Goal: Complete application form

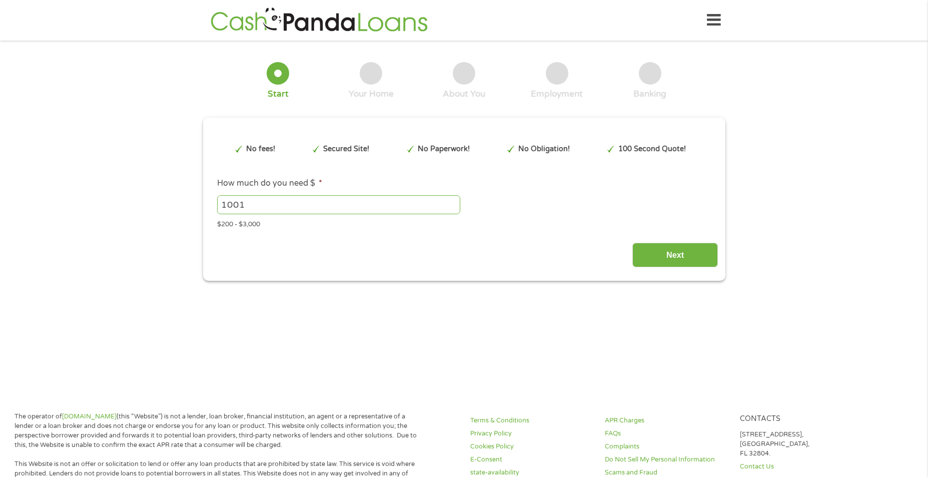
click at [455, 201] on input "1001" at bounding box center [338, 204] width 243 height 19
click at [455, 201] on input "1002" at bounding box center [338, 204] width 243 height 19
type input "1182"
click at [455, 201] on input "1182" at bounding box center [338, 204] width 243 height 19
drag, startPoint x: 405, startPoint y: 203, endPoint x: 213, endPoint y: 204, distance: 192.1
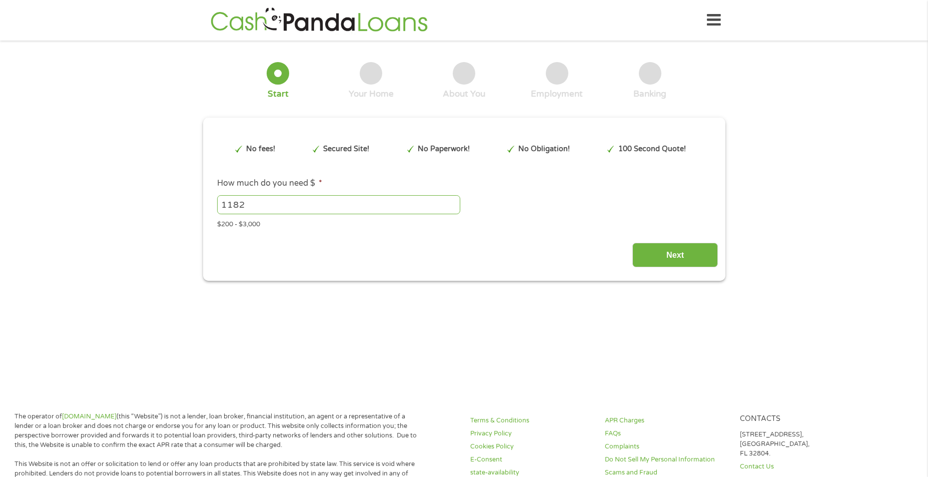
click at [213, 204] on li "How much do you need $ * 1182 Please enter a number from 200 to 3000 . $200 - $…" at bounding box center [464, 203] width 508 height 52
type input "3000"
click at [505, 264] on div "Next" at bounding box center [464, 252] width 508 height 32
click at [649, 257] on input "Next" at bounding box center [675, 255] width 86 height 25
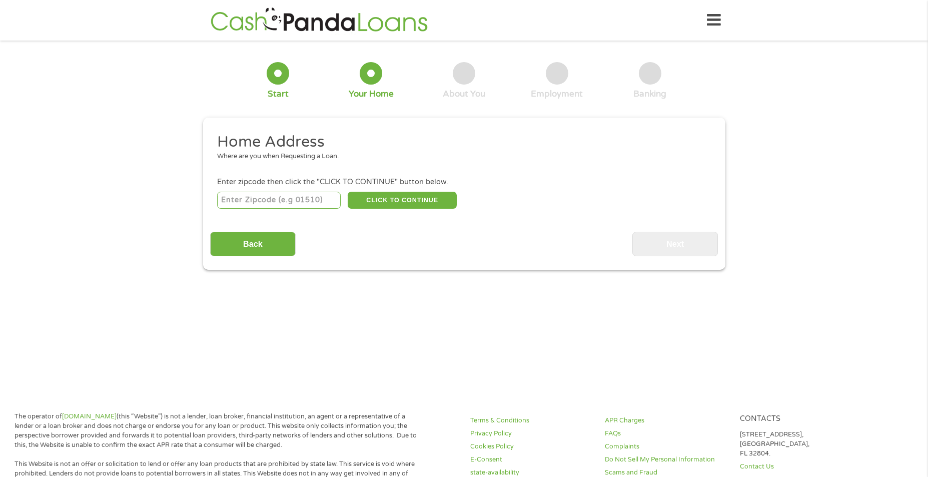
click at [325, 202] on input "number" at bounding box center [279, 200] width 124 height 17
type input "76502"
select select "[US_STATE]"
click at [394, 201] on button "CLICK TO CONTINUE" at bounding box center [402, 200] width 109 height 17
type input "76502"
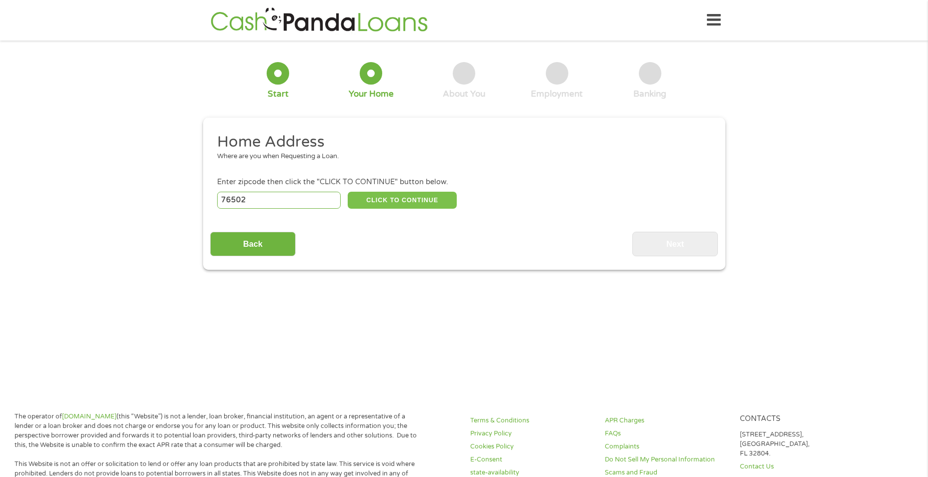
type input "[DEMOGRAPHIC_DATA]"
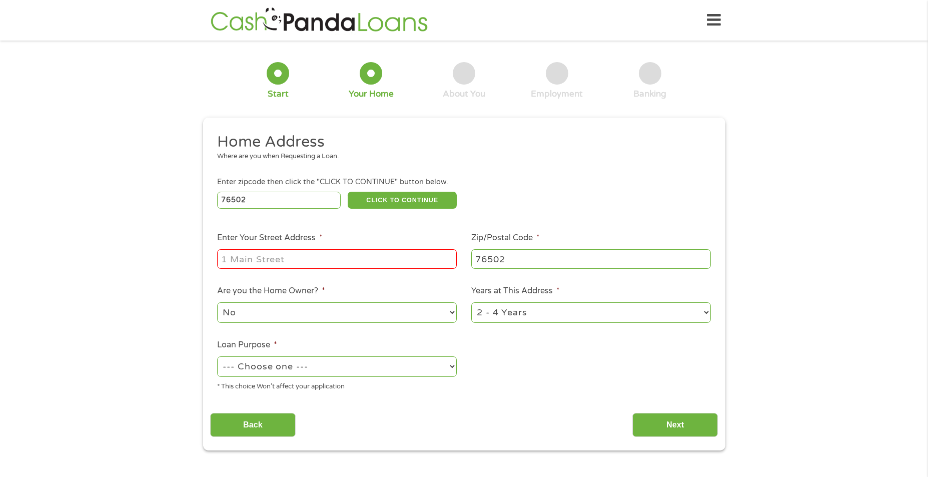
click at [373, 260] on input "Enter Your Street Address *" at bounding box center [337, 258] width 240 height 19
type input "720 Azalea Dr"
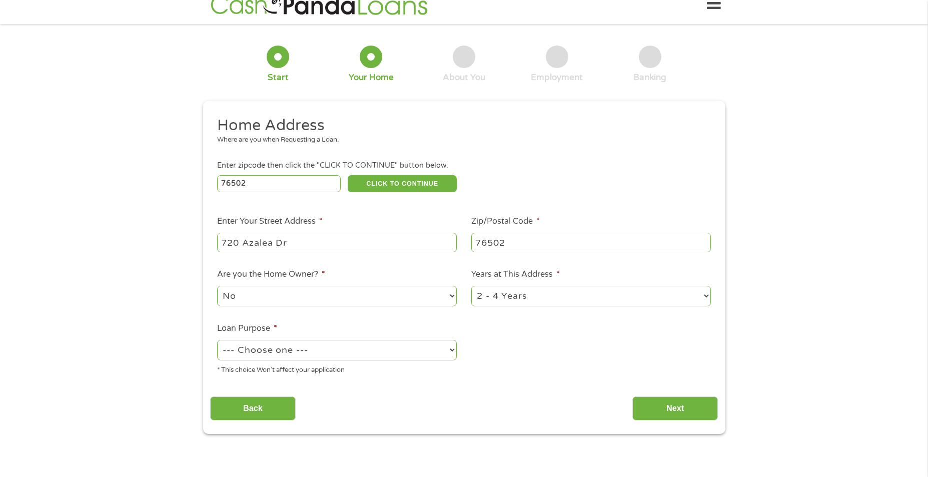
scroll to position [50, 0]
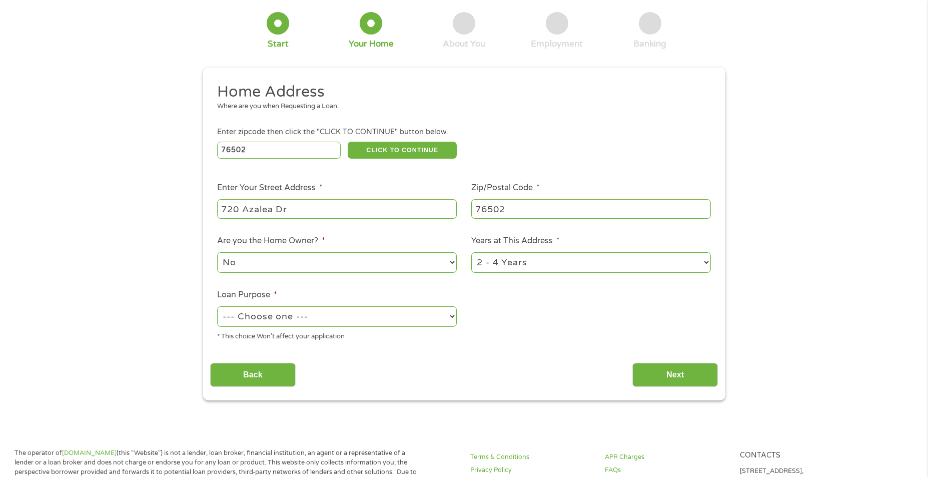
click at [452, 317] on select "--- Choose one --- Pay Bills Debt Consolidation Home Improvement Major Purchase…" at bounding box center [337, 316] width 240 height 21
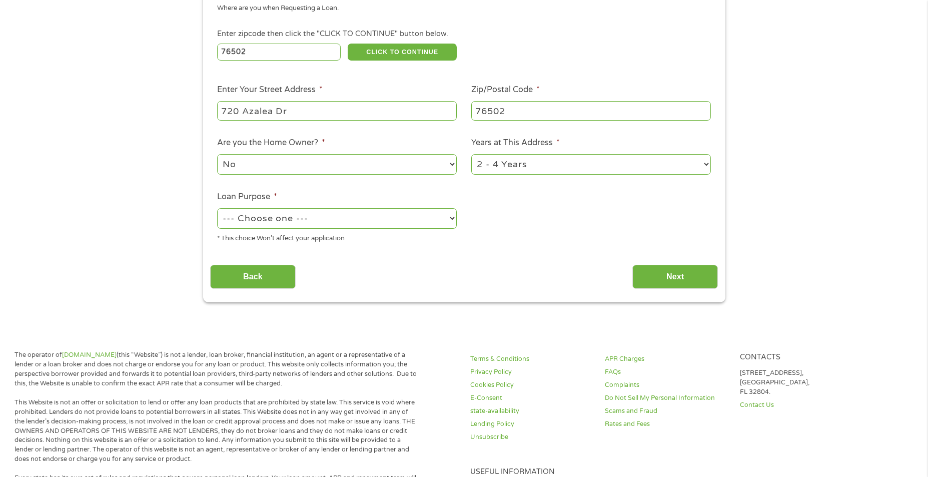
scroll to position [150, 0]
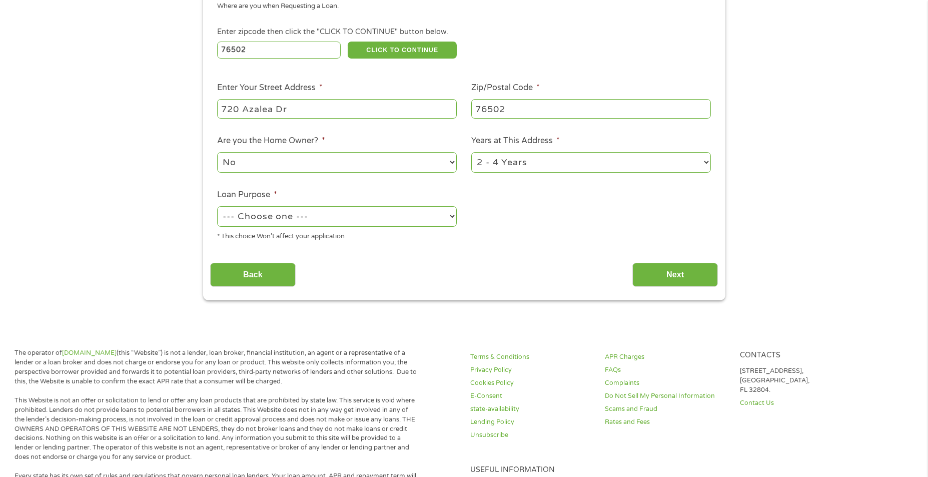
click at [447, 220] on select "--- Choose one --- Pay Bills Debt Consolidation Home Improvement Major Purchase…" at bounding box center [337, 216] width 240 height 21
select select "paybills"
click at [217, 206] on select "--- Choose one --- Pay Bills Debt Consolidation Home Improvement Major Purchase…" at bounding box center [337, 216] width 240 height 21
click at [664, 269] on input "Next" at bounding box center [675, 275] width 86 height 25
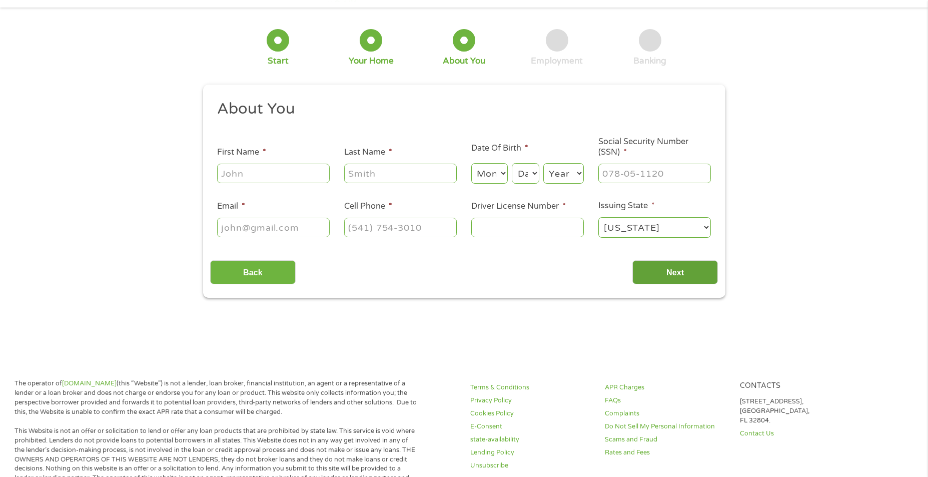
scroll to position [0, 0]
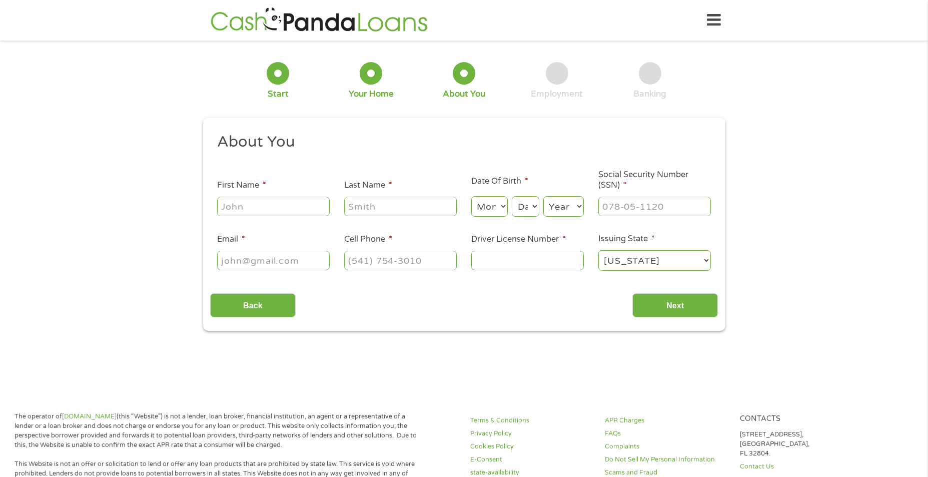
click at [304, 200] on input "First Name *" at bounding box center [273, 206] width 113 height 19
type input "bershard"
type input "[PERSON_NAME]"
type input "[EMAIL_ADDRESS][DOMAIN_NAME]"
type input "[PHONE_NUMBER]"
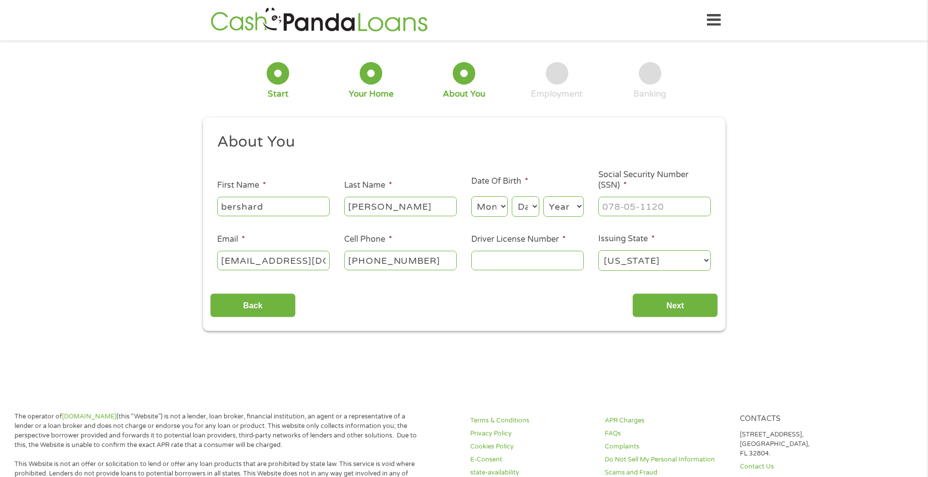
click at [485, 207] on select "Month 1 2 3 4 5 6 7 8 9 10 11 12" at bounding box center [489, 206] width 37 height 21
select select "6"
click at [471, 196] on select "Month 1 2 3 4 5 6 7 8 9 10 11 12" at bounding box center [489, 206] width 37 height 21
click at [532, 206] on select "Day 1 2 3 4 5 6 7 8 9 10 11 12 13 14 15 16 17 18 19 20 21 22 23 24 25 26 27 28 …" at bounding box center [525, 206] width 27 height 21
select select "23"
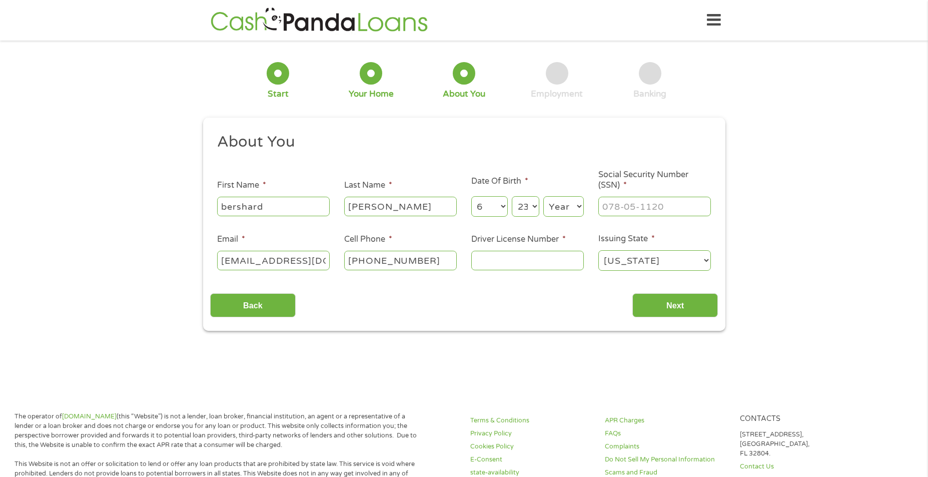
click at [512, 196] on select "Day 1 2 3 4 5 6 7 8 9 10 11 12 13 14 15 16 17 18 19 20 21 22 23 24 25 26 27 28 …" at bounding box center [525, 206] width 27 height 21
click at [561, 214] on select "Year [DATE] 2006 2005 2004 2003 2002 2001 2000 1999 1998 1997 1996 1995 1994 19…" at bounding box center [563, 206] width 41 height 21
select select "1988"
click at [543, 196] on select "Year [DATE] 2006 2005 2004 2003 2002 2001 2000 1999 1998 1997 1996 1995 1994 19…" at bounding box center [563, 206] width 41 height 21
click at [618, 212] on input "___-__-____" at bounding box center [654, 206] width 113 height 19
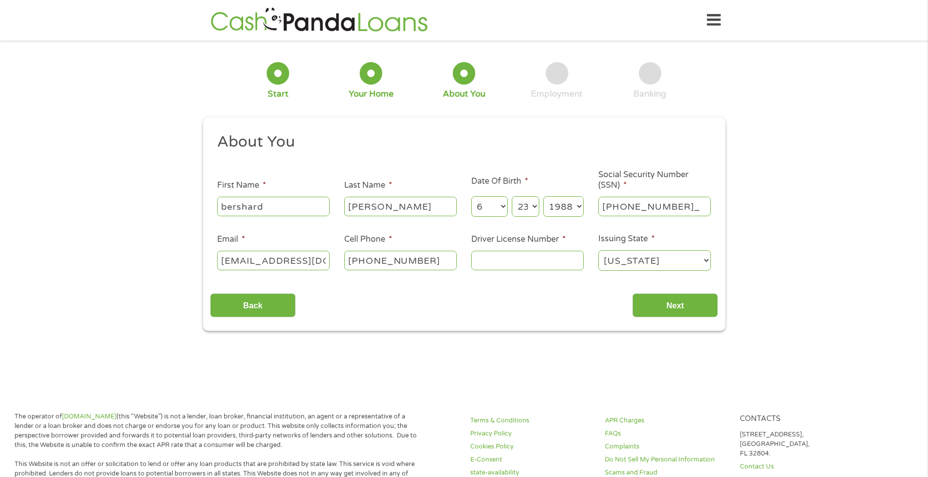
type input "077-78-2674"
click at [511, 264] on input "Driver License Number *" at bounding box center [527, 260] width 113 height 19
type input "46862353"
click at [664, 309] on input "Next" at bounding box center [675, 305] width 86 height 25
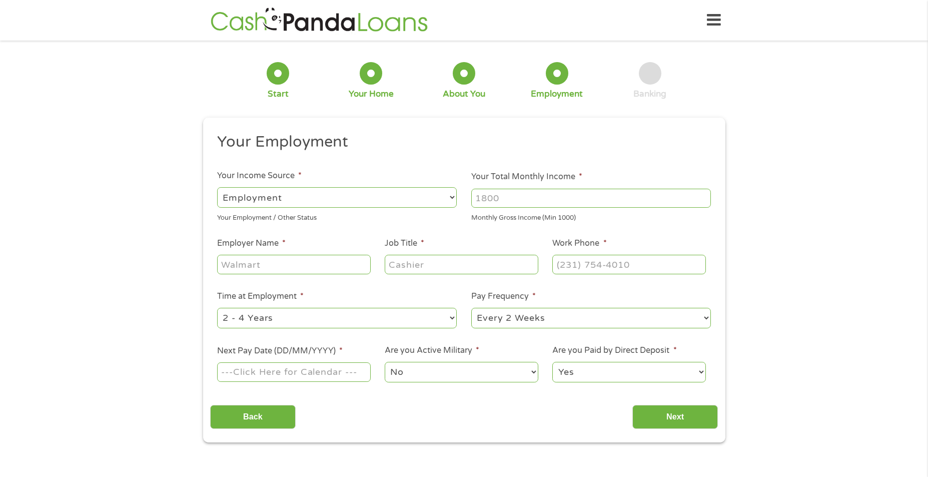
click at [515, 203] on input "Your Total Monthly Income *" at bounding box center [591, 198] width 240 height 19
click at [336, 265] on input "Employer Name *" at bounding box center [293, 264] width 153 height 19
type input "prime communications"
click at [400, 269] on input "Job Title *" at bounding box center [461, 264] width 153 height 19
type input "sales"
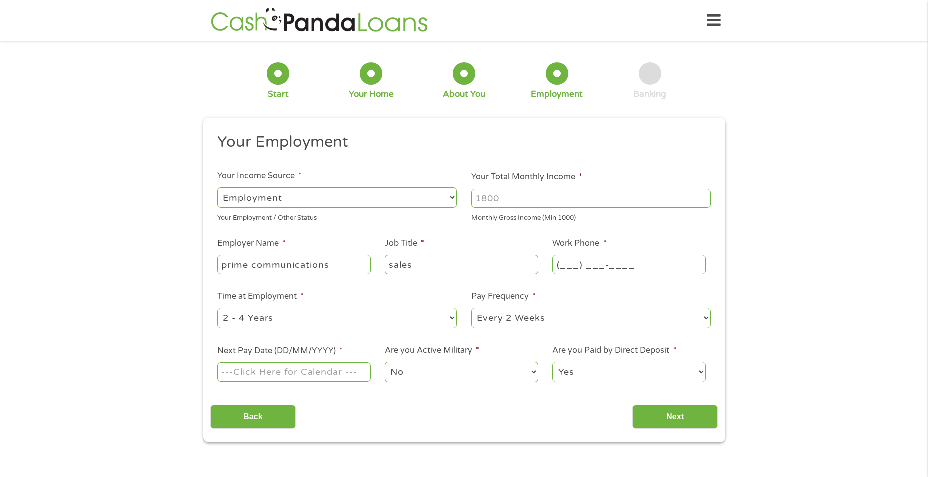
click at [555, 268] on input "(___) ___-____" at bounding box center [628, 264] width 153 height 19
type input "[PHONE_NUMBER]"
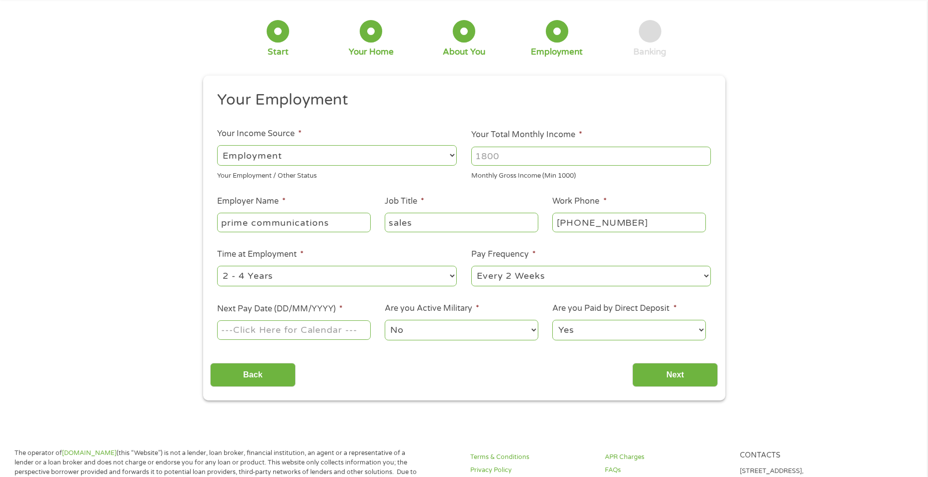
scroll to position [50, 0]
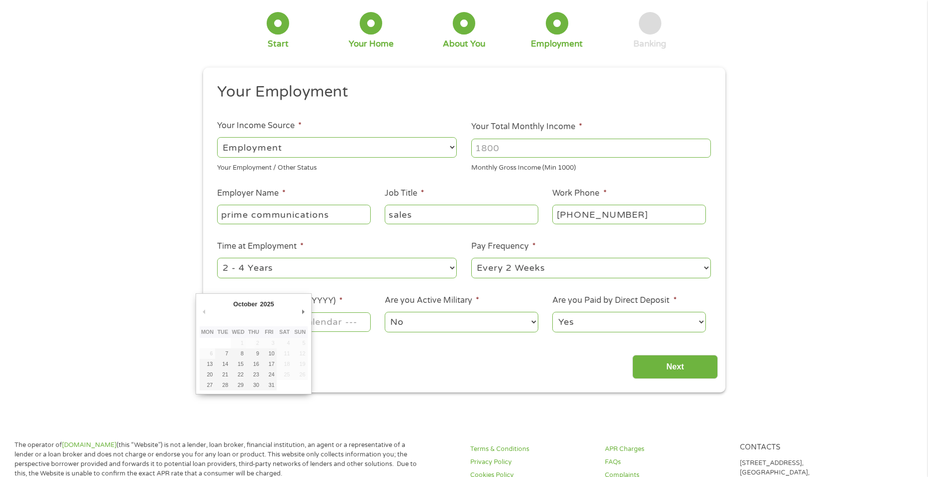
click at [333, 327] on input "Next Pay Date (DD/MM/YYYY) *" at bounding box center [293, 321] width 153 height 19
type input "[DATE]"
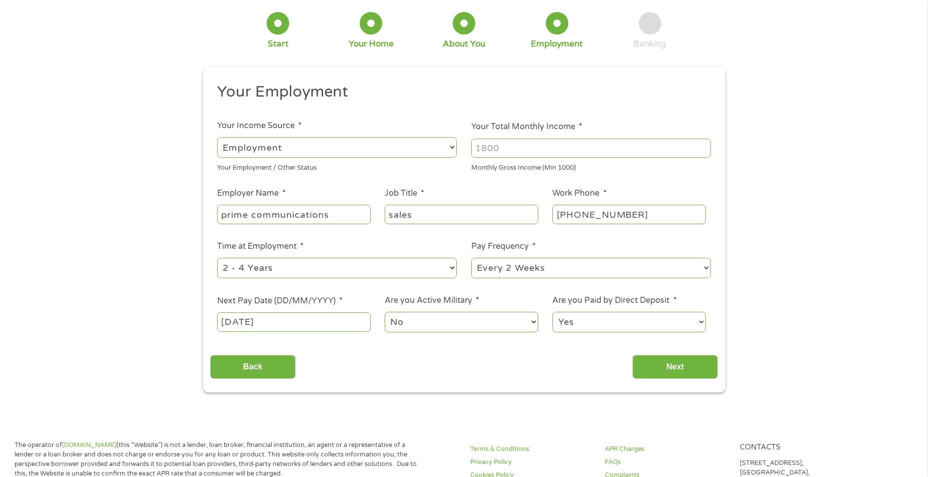
click at [545, 153] on input "Your Total Monthly Income *" at bounding box center [591, 148] width 240 height 19
click at [704, 146] on input "1000" at bounding box center [591, 148] width 240 height 19
click at [704, 146] on input "1053" at bounding box center [591, 148] width 240 height 19
click at [574, 151] on input "1053" at bounding box center [591, 148] width 240 height 19
type input "1"
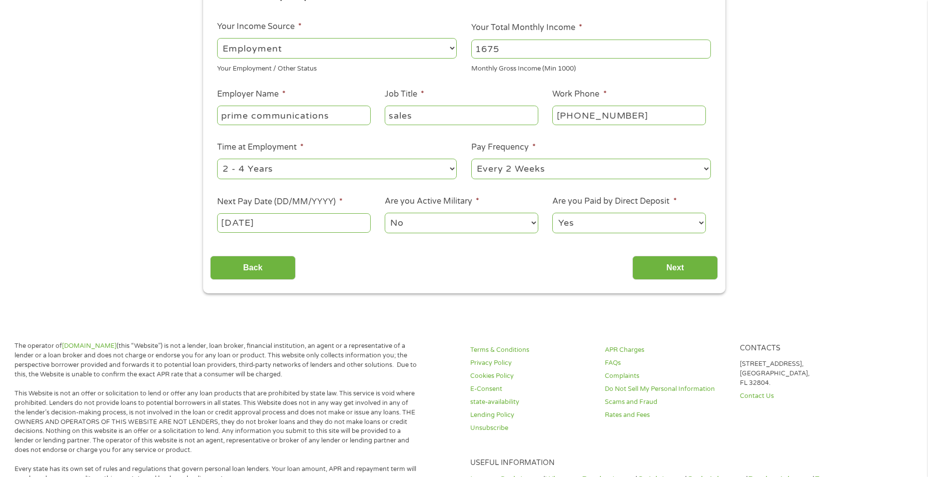
scroll to position [150, 0]
type input "1675"
click at [668, 269] on input "Next" at bounding box center [675, 267] width 86 height 25
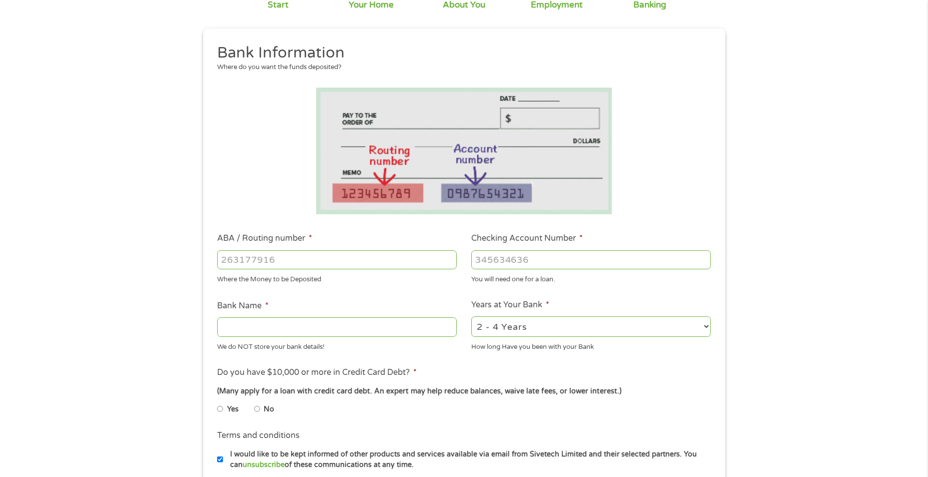
scroll to position [100, 0]
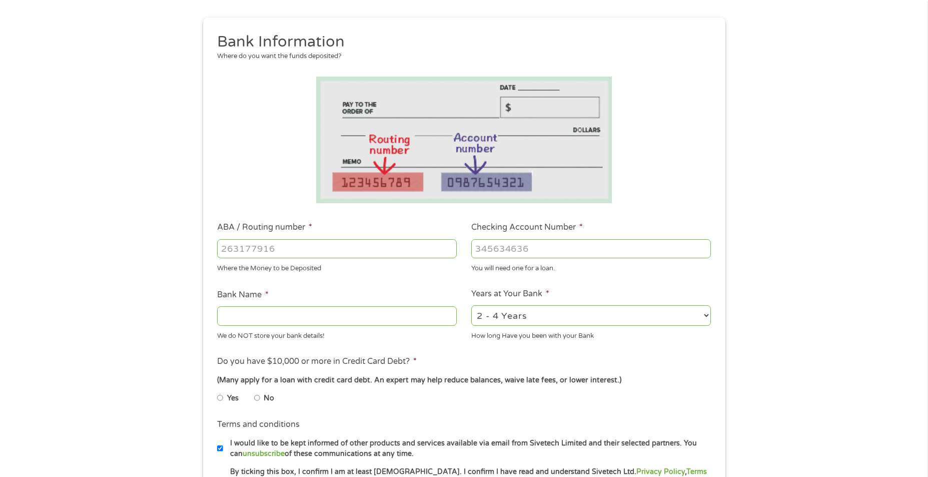
click at [367, 245] on input "ABA / Routing number *" at bounding box center [337, 248] width 240 height 19
type input "084106768"
type input "EVOLVE BANK AND TRUST"
type input "084106768"
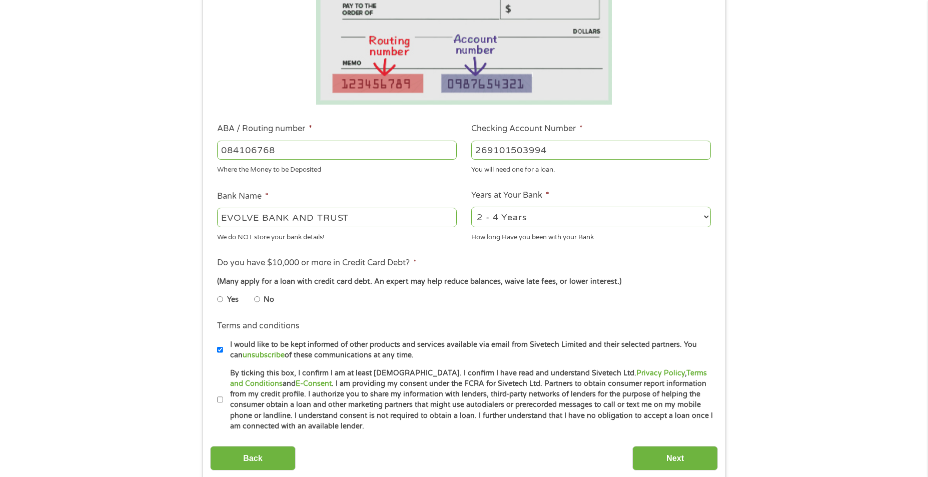
scroll to position [200, 0]
type input "269101503994"
click at [619, 217] on select "2 - 4 Years 6 - 12 Months 1 - 2 Years Over 4 Years" at bounding box center [591, 215] width 240 height 21
click at [607, 225] on select "2 - 4 Years 6 - 12 Months 1 - 2 Years Over 4 Years" at bounding box center [591, 215] width 240 height 21
click at [606, 219] on select "2 - 4 Years 6 - 12 Months 1 - 2 Years Over 4 Years" at bounding box center [591, 215] width 240 height 21
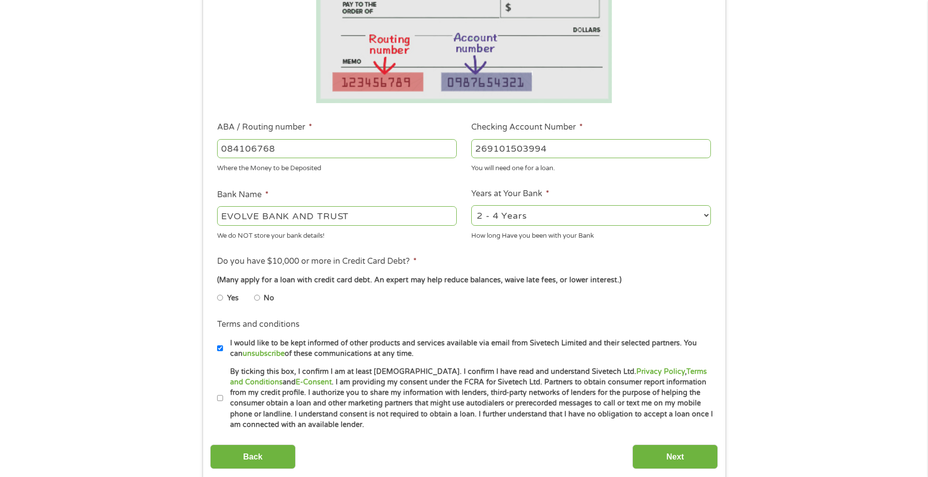
select select "60months"
click at [471, 205] on select "2 - 4 Years 6 - 12 Months 1 - 2 Years Over 4 Years" at bounding box center [591, 215] width 240 height 21
click at [254, 297] on input "No" at bounding box center [257, 298] width 6 height 16
radio input "true"
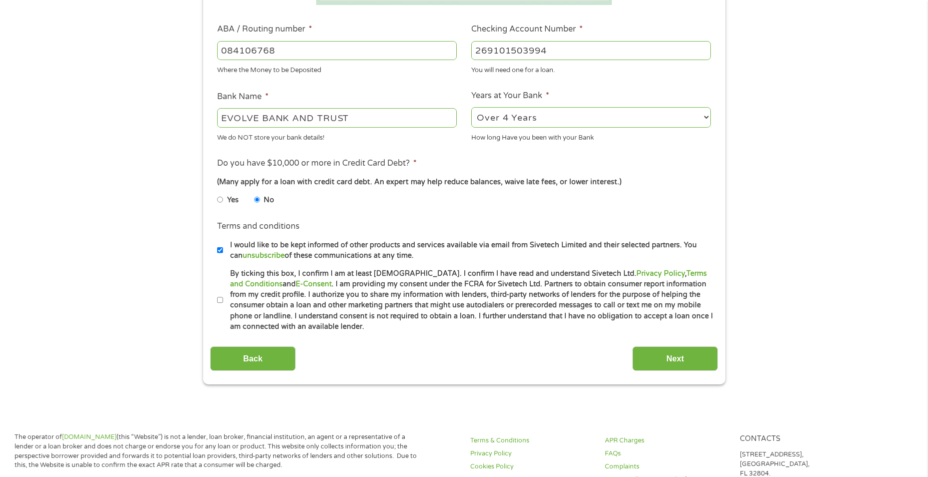
scroll to position [300, 0]
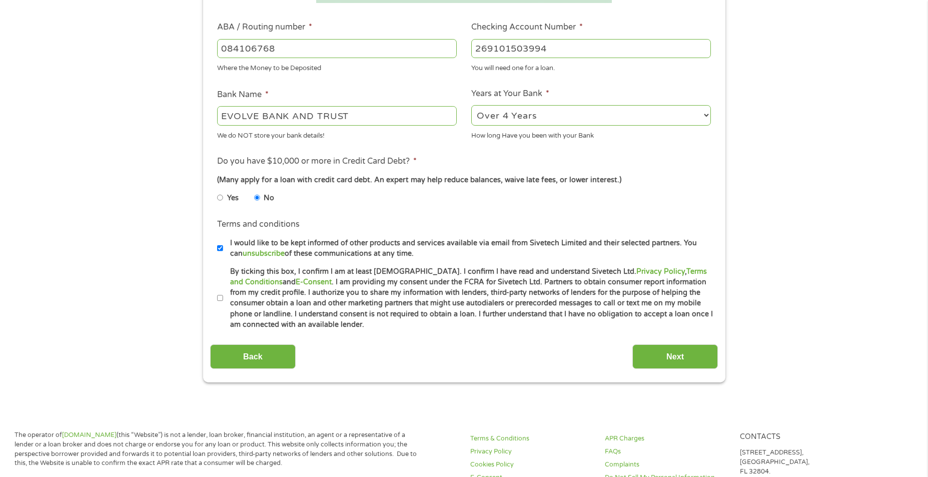
click at [219, 296] on input "By ticking this box, I confirm I am at least [DEMOGRAPHIC_DATA]. I confirm I ha…" at bounding box center [220, 298] width 6 height 16
checkbox input "true"
click at [686, 352] on input "Next" at bounding box center [675, 356] width 86 height 25
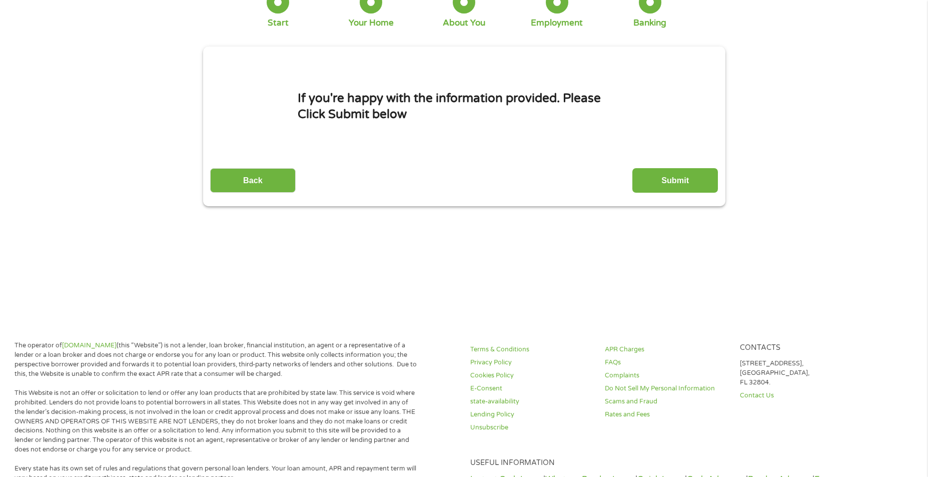
scroll to position [0, 0]
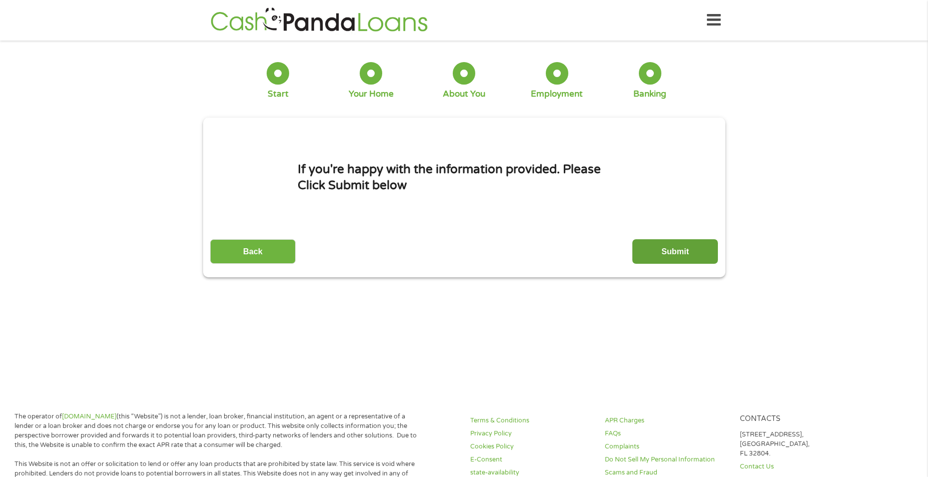
click at [665, 250] on input "Submit" at bounding box center [675, 251] width 86 height 25
